Goal: Navigation & Orientation: Find specific page/section

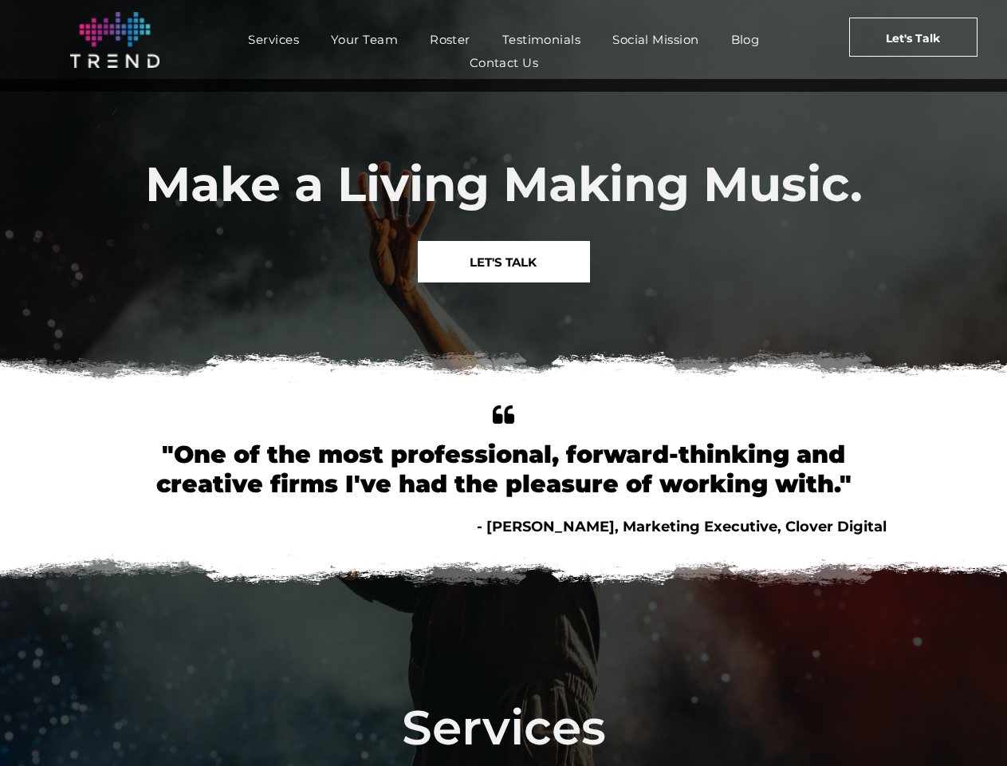
click at [503, 383] on img at bounding box center [503, 369] width 1007 height 62
